Goal: Transaction & Acquisition: Purchase product/service

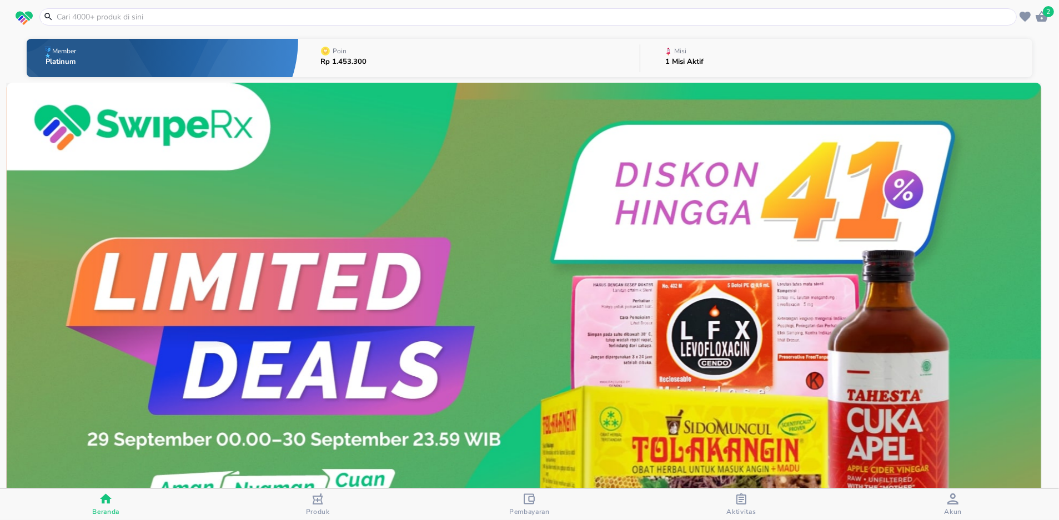
drag, startPoint x: 187, startPoint y: 21, endPoint x: 197, endPoint y: 25, distance: 10.9
click at [187, 20] on input "text" at bounding box center [535, 17] width 959 height 12
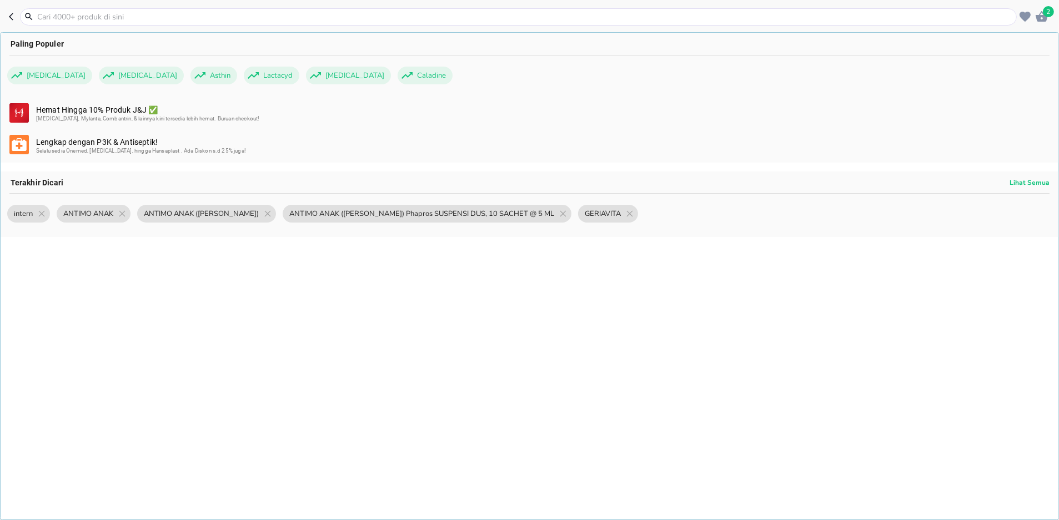
paste input "hufagrip"
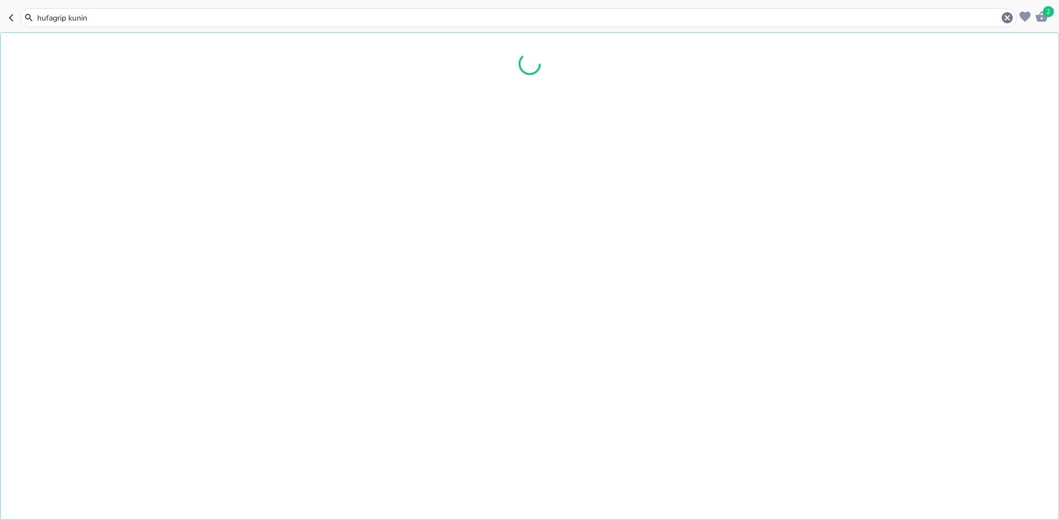
type input "hufagrip kuning"
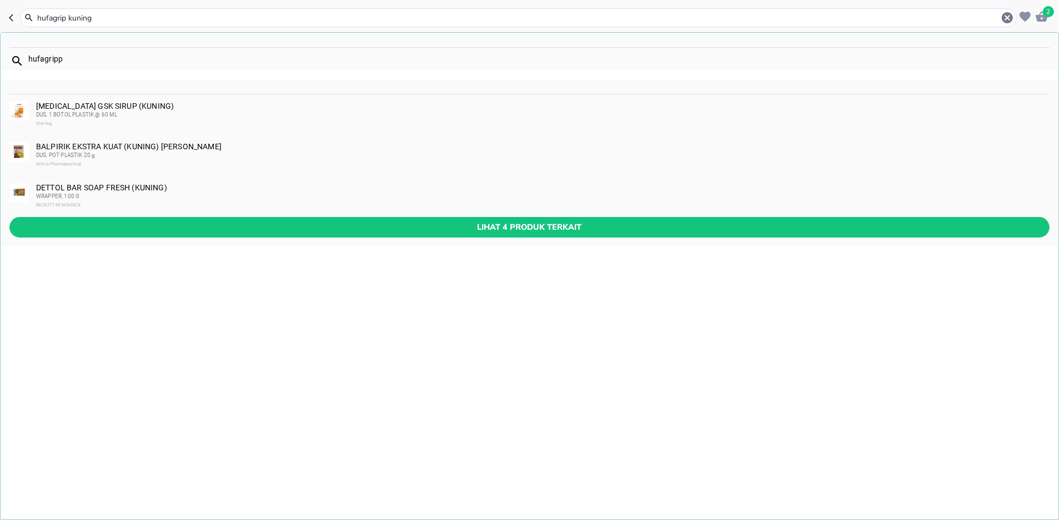
click at [79, 107] on div "ACTIFED GSK SIRUP (KUNING) DUS, 1 BOTOL PLASTIK @ 60 ML Sterling" at bounding box center [542, 115] width 1012 height 27
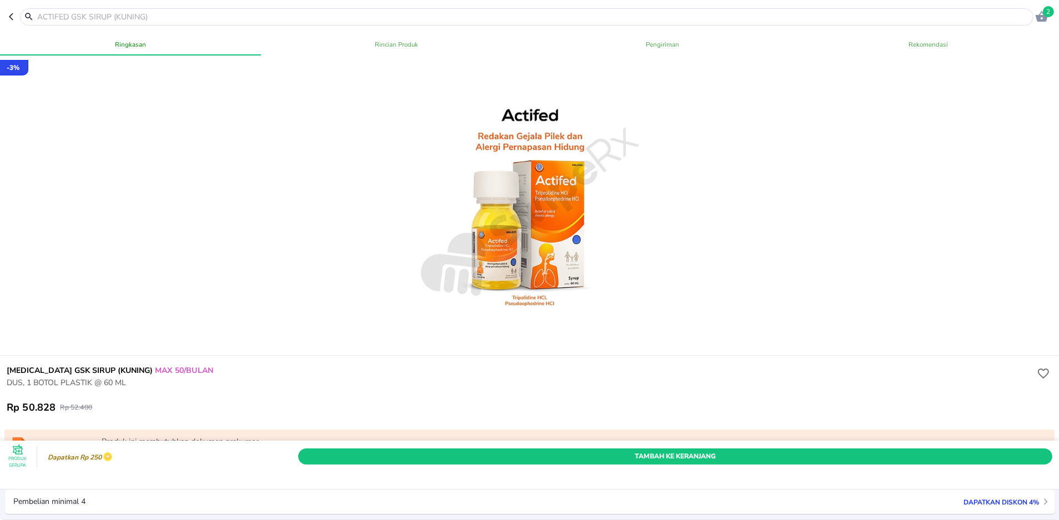
scroll to position [222, 0]
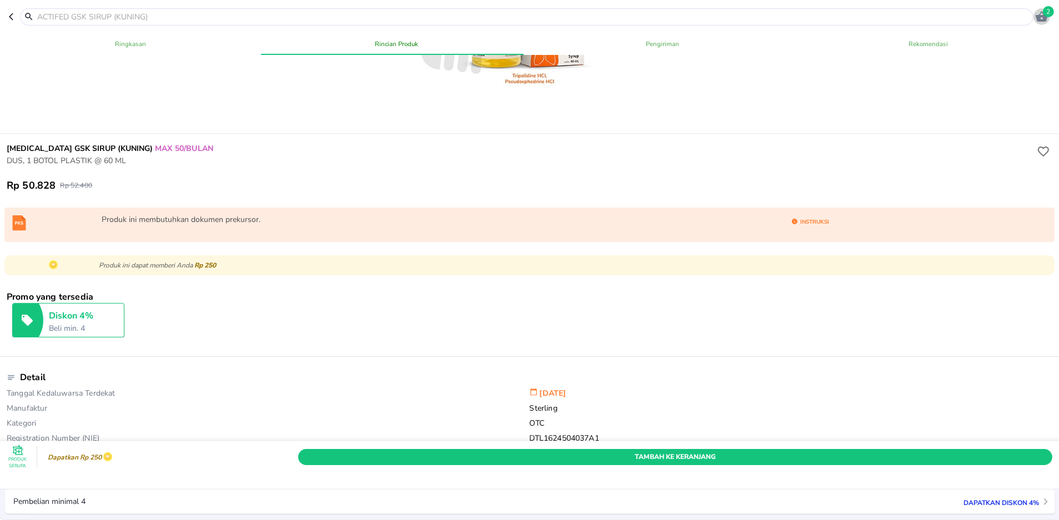
click at [1045, 17] on icon "button" at bounding box center [1042, 16] width 12 height 11
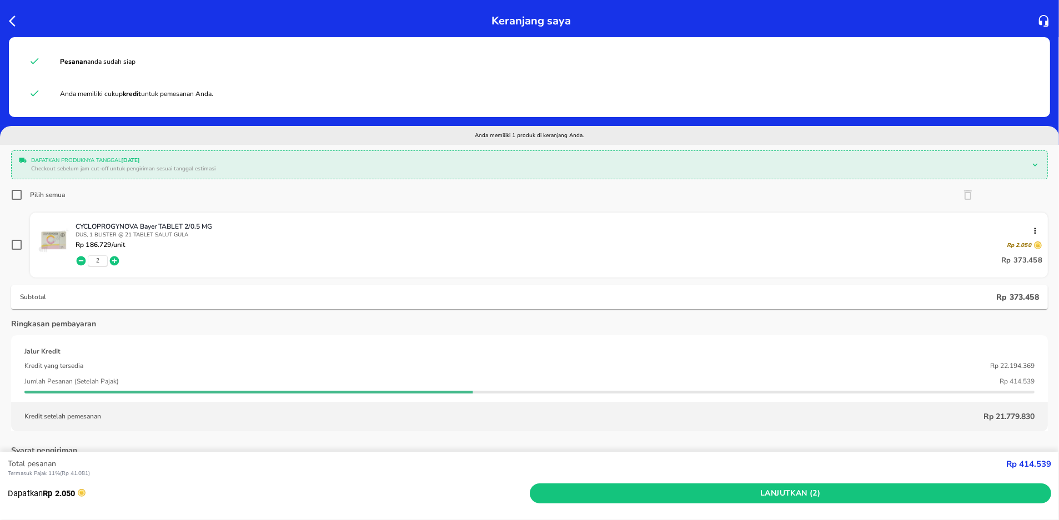
click at [14, 20] on icon "button" at bounding box center [15, 20] width 13 height 13
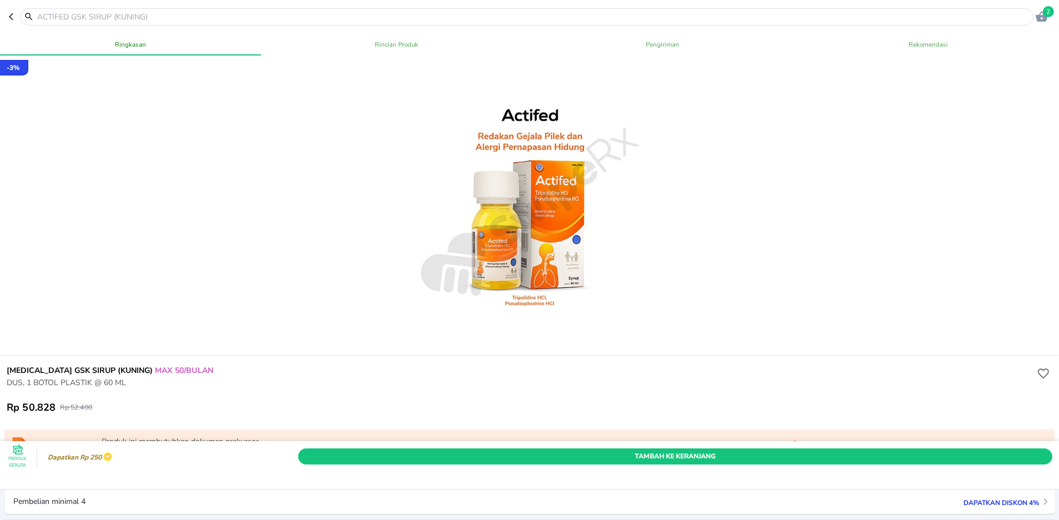
click at [141, 17] on input "text" at bounding box center [533, 17] width 995 height 12
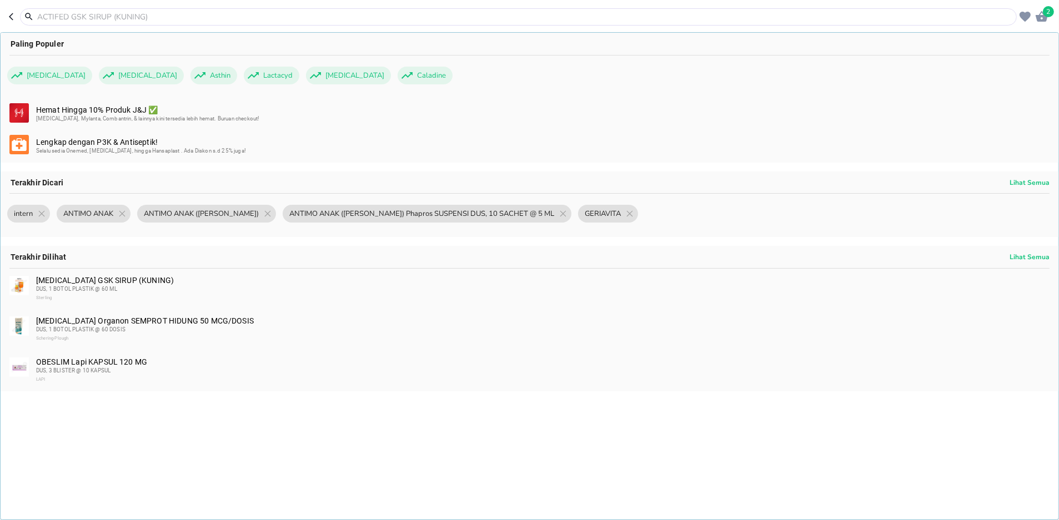
paste input "hufagrip"
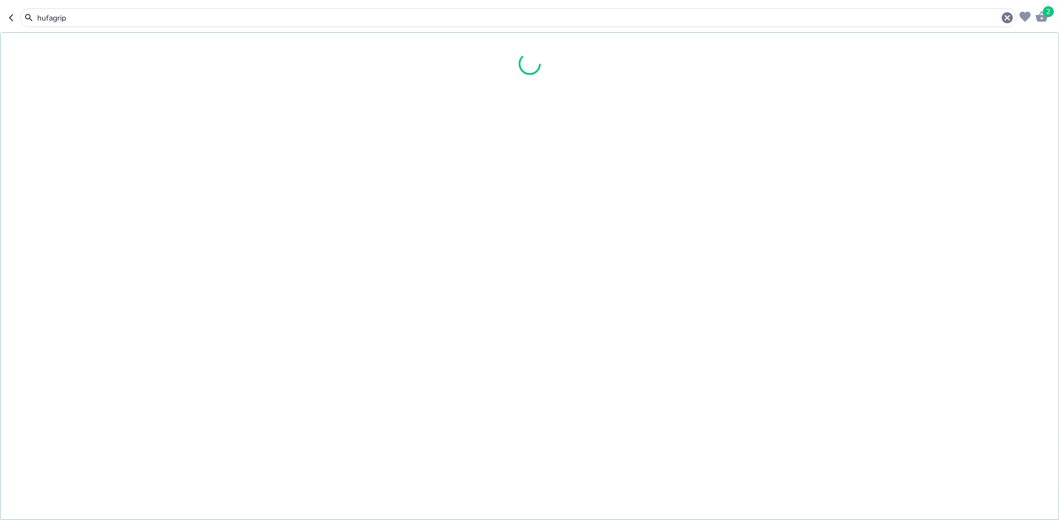
type input "hufagrip"
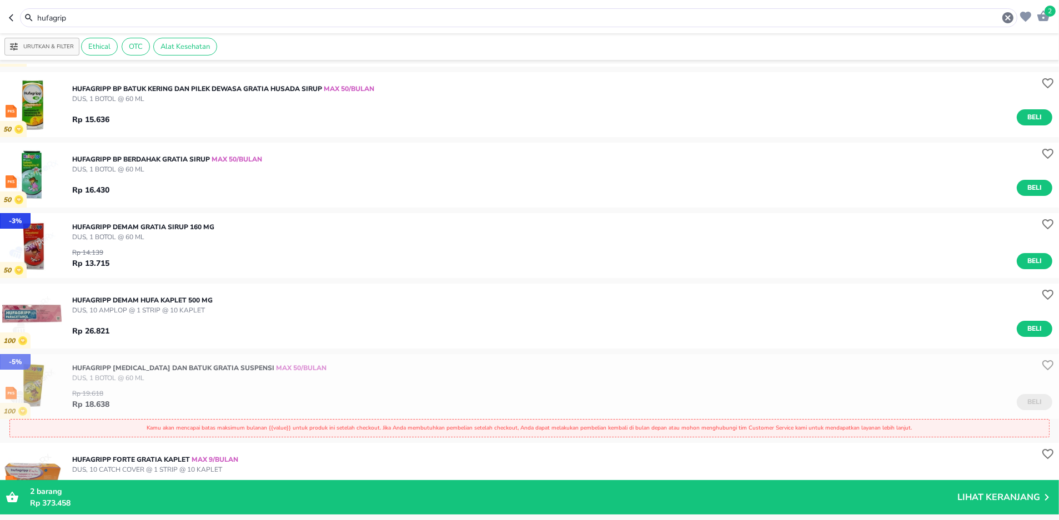
scroll to position [74, 0]
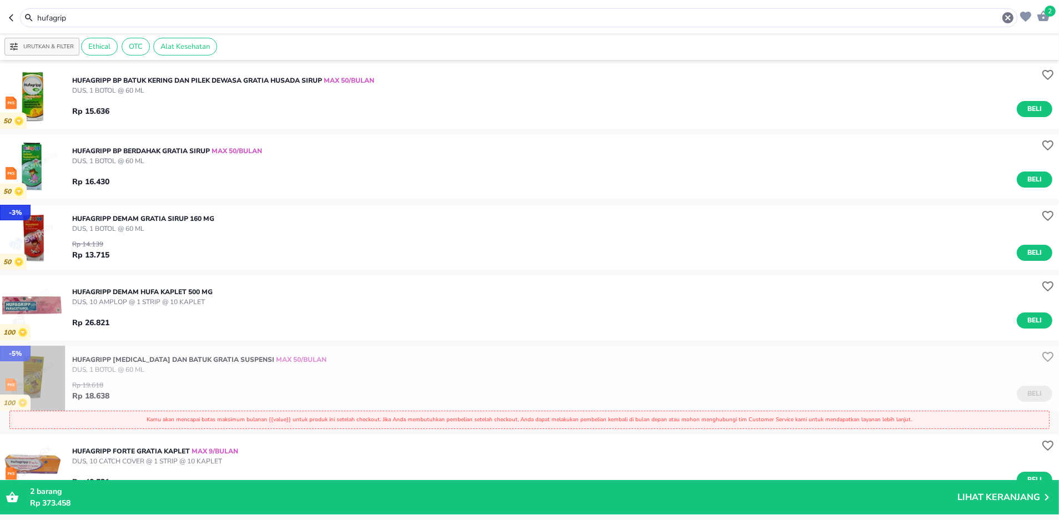
click at [47, 374] on img "button" at bounding box center [32, 378] width 65 height 65
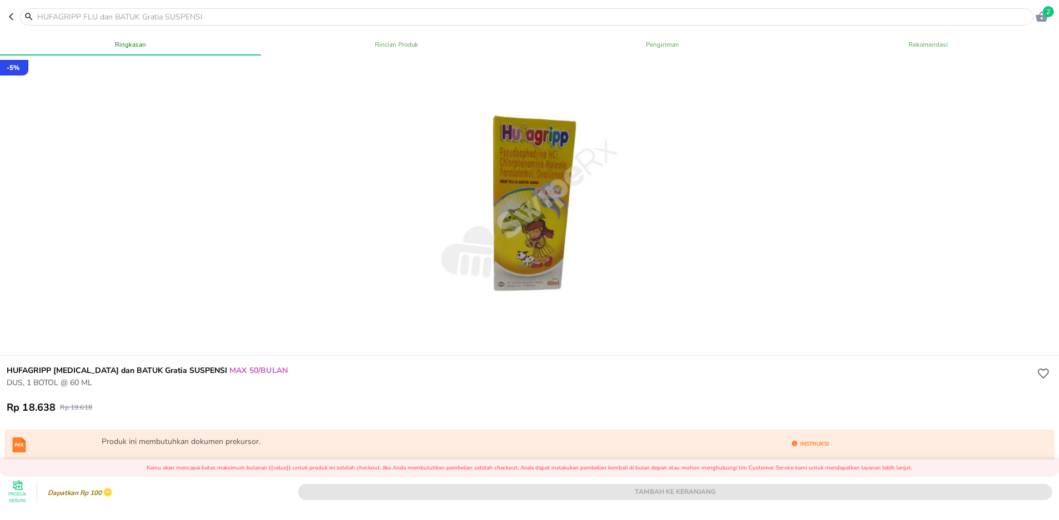
click at [411, 464] on p "Kamu akan mencapai batas maksimum bulanan {{value}} untuk produk ini setelah ch…" at bounding box center [530, 468] width 1048 height 8
